Goal: Task Accomplishment & Management: Use online tool/utility

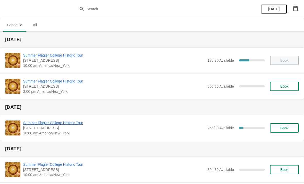
click at [284, 86] on span "Book" at bounding box center [284, 86] width 8 height 4
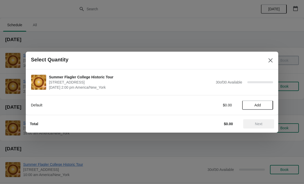
click at [255, 108] on button "Add" at bounding box center [257, 105] width 31 height 9
click at [267, 107] on icon at bounding box center [266, 104] width 5 height 5
click at [259, 128] on button "Next" at bounding box center [258, 123] width 31 height 9
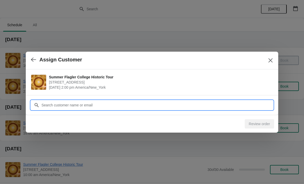
click at [247, 107] on input "Customer" at bounding box center [157, 105] width 232 height 9
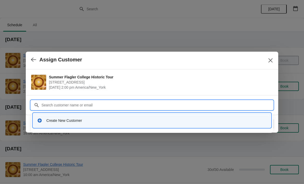
click at [87, 115] on div "Create New Customer" at bounding box center [152, 120] width 238 height 15
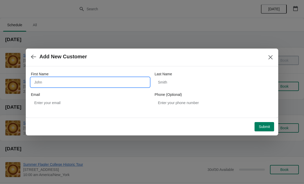
click at [63, 84] on input "First Name" at bounding box center [90, 82] width 118 height 9
type input "E"
type input "Aaron"
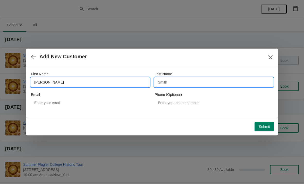
click at [230, 82] on input "Last Name" at bounding box center [213, 82] width 118 height 9
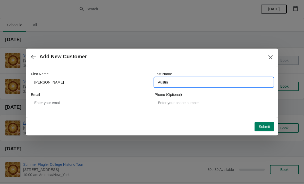
type input "Austin"
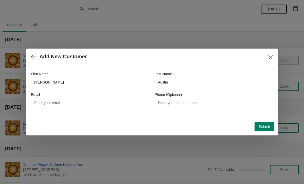
click at [268, 130] on button "Submit" at bounding box center [264, 126] width 20 height 9
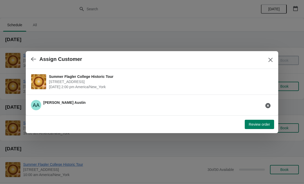
click at [258, 129] on button "Review order" at bounding box center [259, 124] width 29 height 9
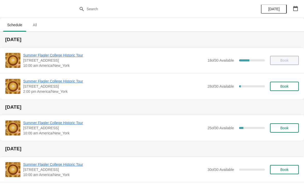
click at [283, 86] on span "Book" at bounding box center [284, 86] width 8 height 4
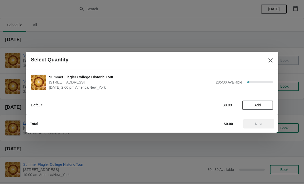
click at [262, 101] on button "Add" at bounding box center [257, 105] width 31 height 9
click at [265, 105] on icon at bounding box center [266, 104] width 5 height 5
click at [264, 107] on icon at bounding box center [266, 104] width 5 height 5
click at [268, 107] on icon at bounding box center [266, 104] width 5 height 5
click at [260, 121] on button "Next" at bounding box center [258, 123] width 31 height 9
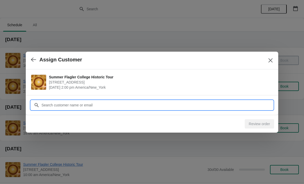
click at [255, 105] on input "Customer" at bounding box center [157, 105] width 232 height 9
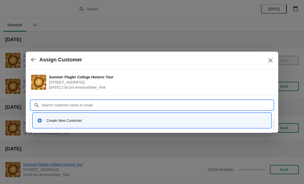
click at [74, 117] on div "Create New Customer" at bounding box center [152, 120] width 234 height 11
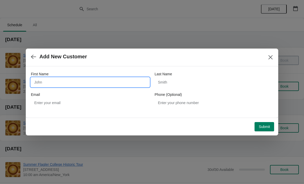
click at [53, 82] on input "First Name" at bounding box center [90, 82] width 118 height 9
type input "Debbie"
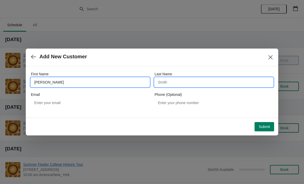
click at [229, 82] on input "Last Name" at bounding box center [213, 82] width 118 height 9
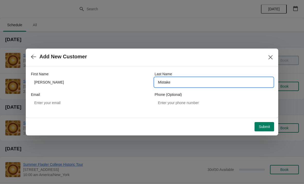
click at [217, 84] on input "Mistake" at bounding box center [213, 82] width 118 height 9
type input "Miethke"
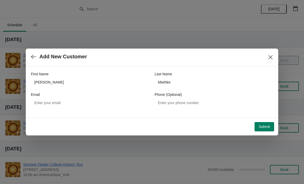
click at [261, 126] on span "Submit" at bounding box center [263, 127] width 11 height 4
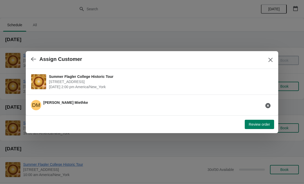
click at [264, 125] on span "Review order" at bounding box center [259, 125] width 21 height 4
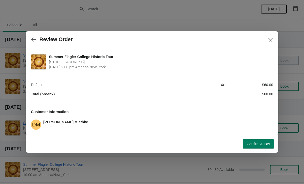
click at [257, 146] on span "Confirm & Pay" at bounding box center [258, 144] width 23 height 4
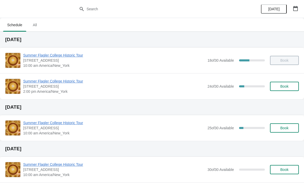
click at [55, 83] on span "Summer Flagler College Historic Tour" at bounding box center [113, 81] width 181 height 5
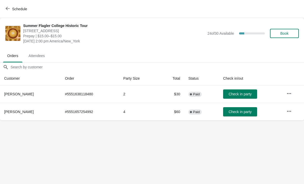
click at [240, 92] on span "Check in party" at bounding box center [239, 94] width 23 height 4
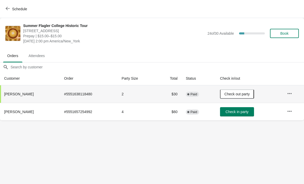
click at [240, 109] on button "Check in party" at bounding box center [237, 111] width 34 height 9
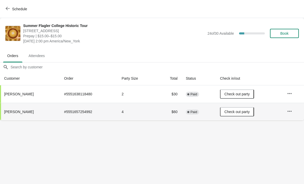
click at [244, 98] on button "Check out party" at bounding box center [237, 94] width 34 height 9
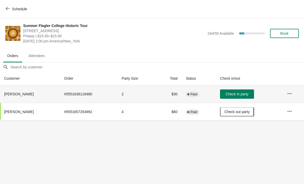
click at [236, 103] on td "Check out party" at bounding box center [249, 112] width 67 height 18
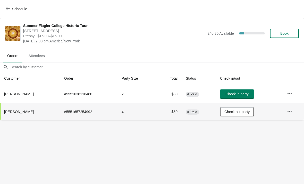
click at [232, 91] on button "Check in party" at bounding box center [237, 94] width 34 height 9
